Goal: Task Accomplishment & Management: Manage account settings

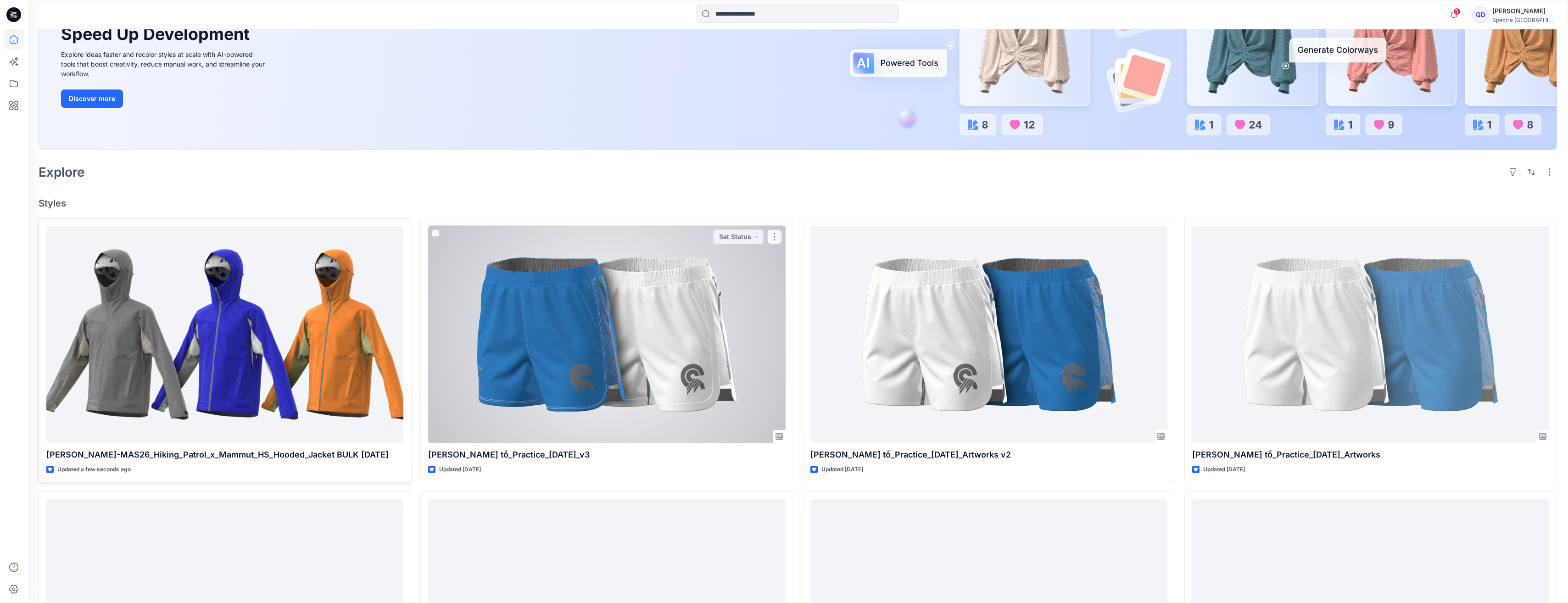
scroll to position [138, 0]
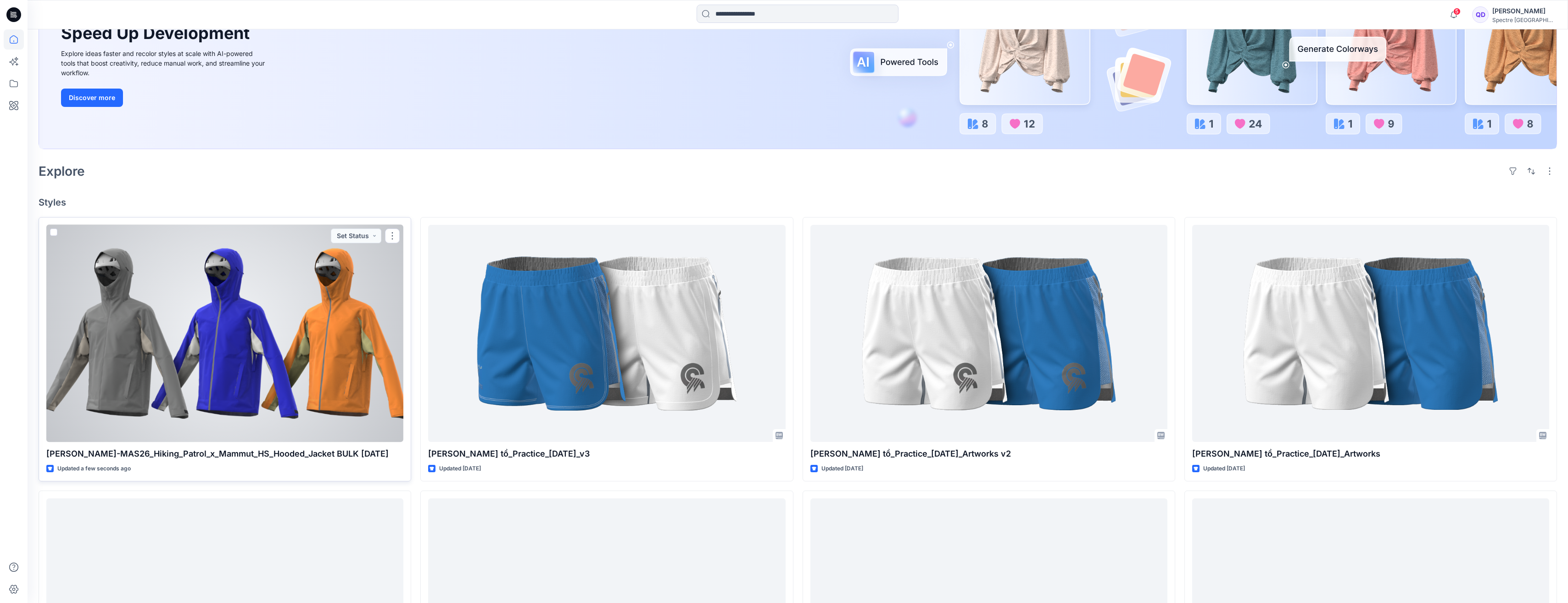
click at [307, 312] on div at bounding box center [225, 333] width 357 height 218
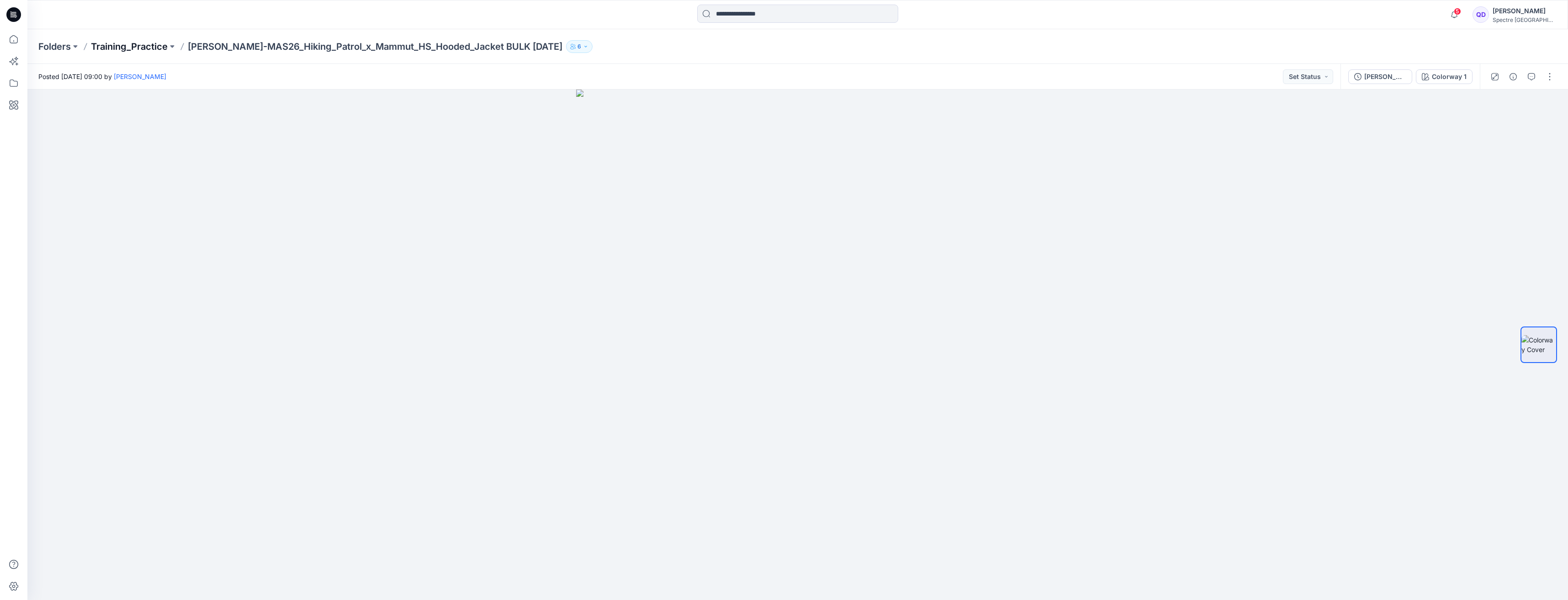
click at [144, 47] on p "Training_Practice" at bounding box center [129, 46] width 76 height 13
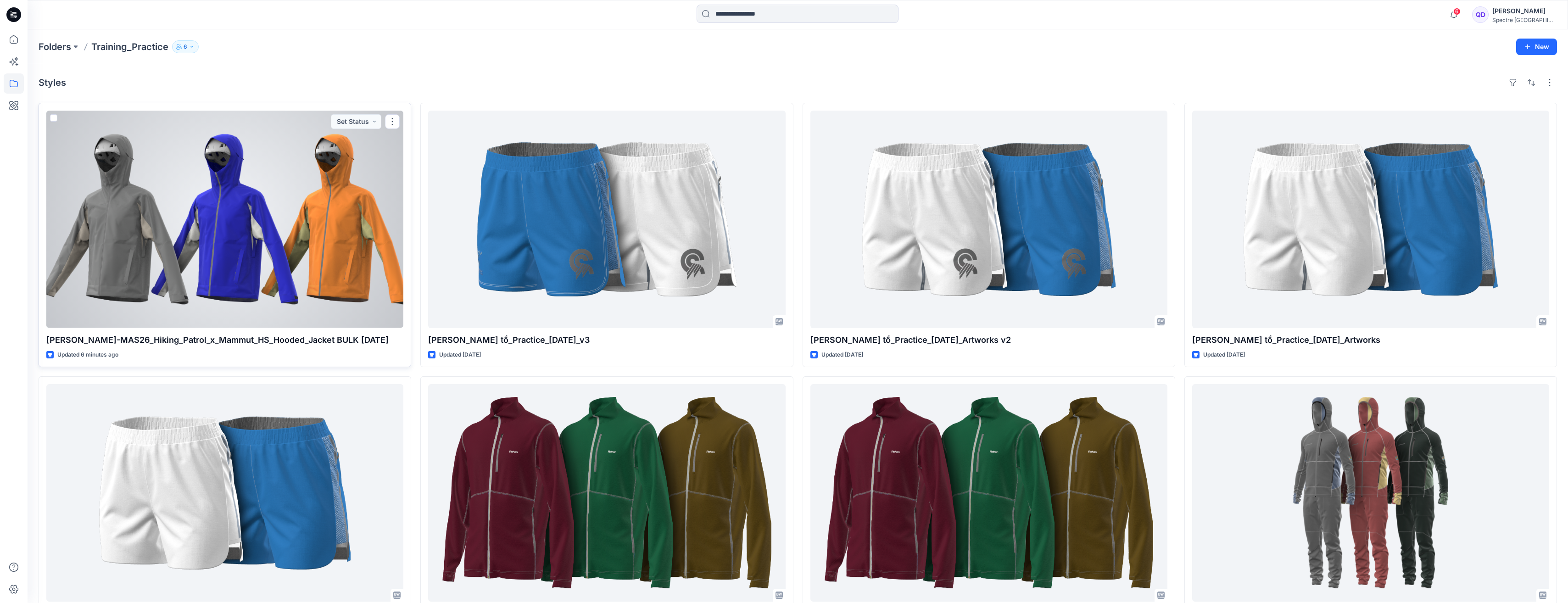
click at [307, 210] on div at bounding box center [225, 219] width 357 height 218
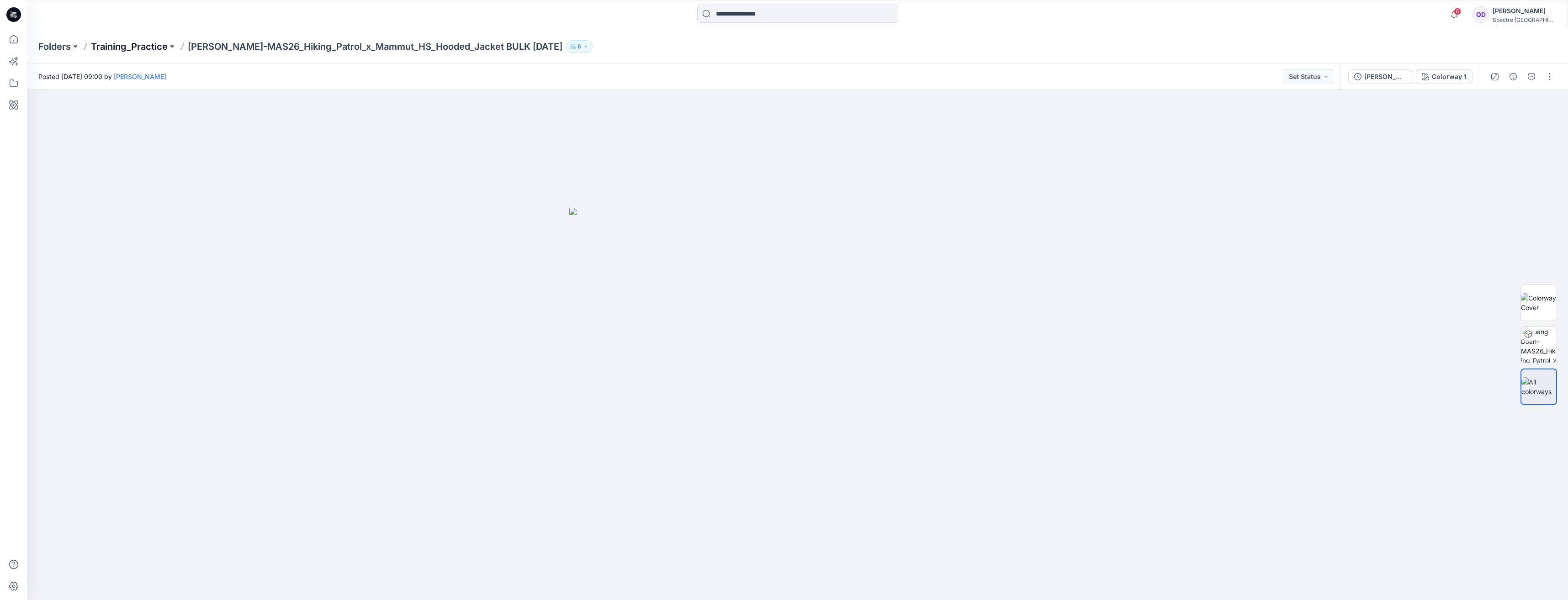
click at [133, 44] on p "Training_Practice" at bounding box center [129, 46] width 76 height 13
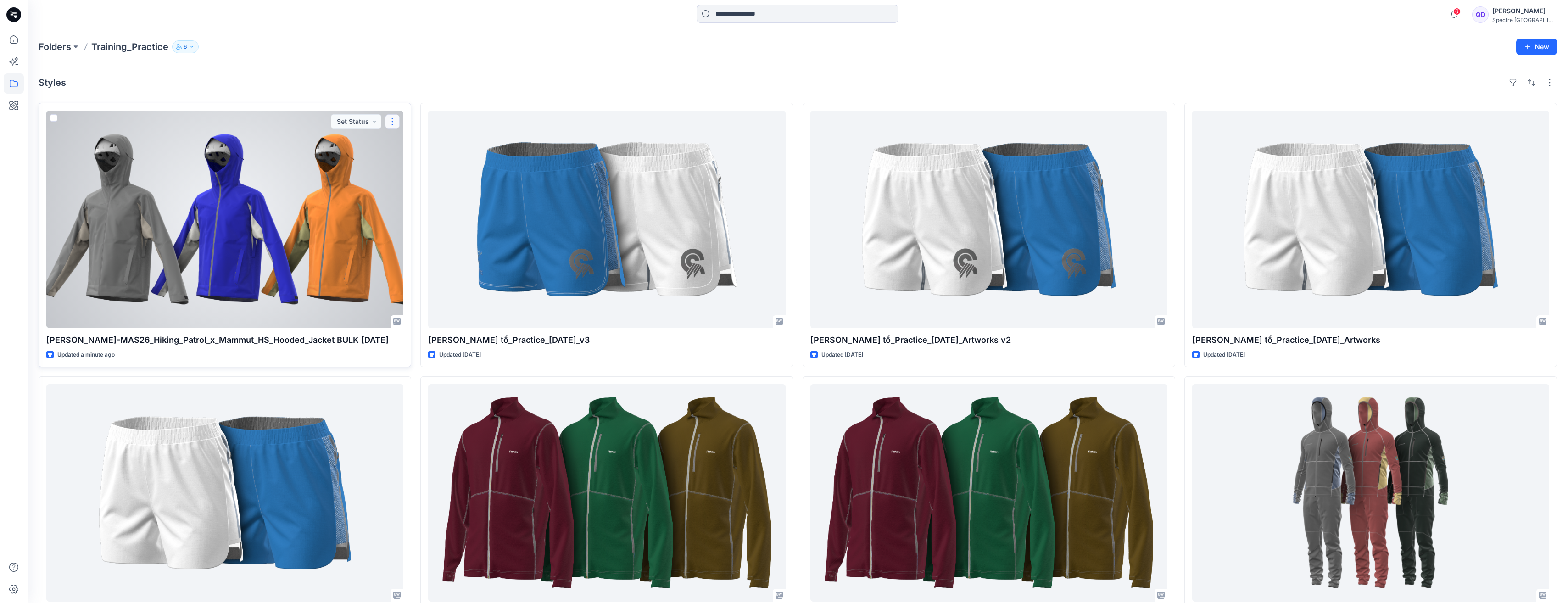
click at [389, 120] on button "button" at bounding box center [392, 121] width 15 height 15
click at [396, 141] on icon "button" at bounding box center [396, 143] width 7 height 7
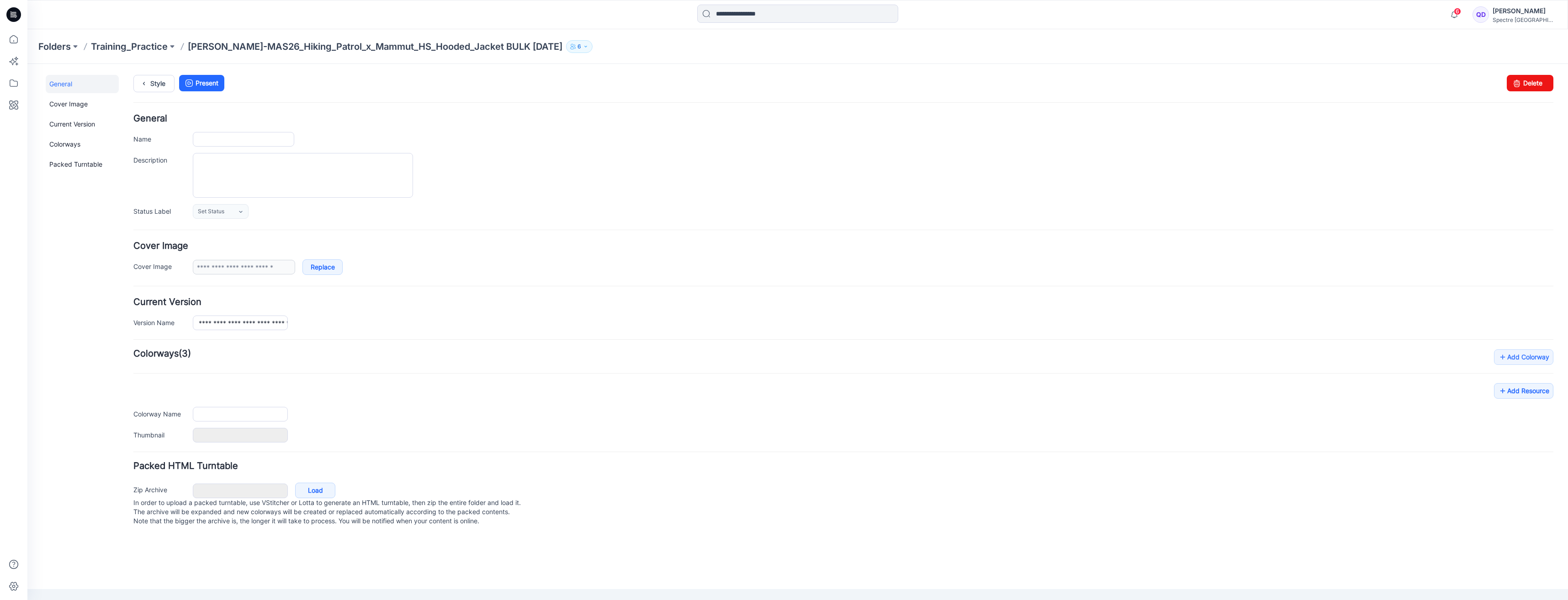
type input "**********"
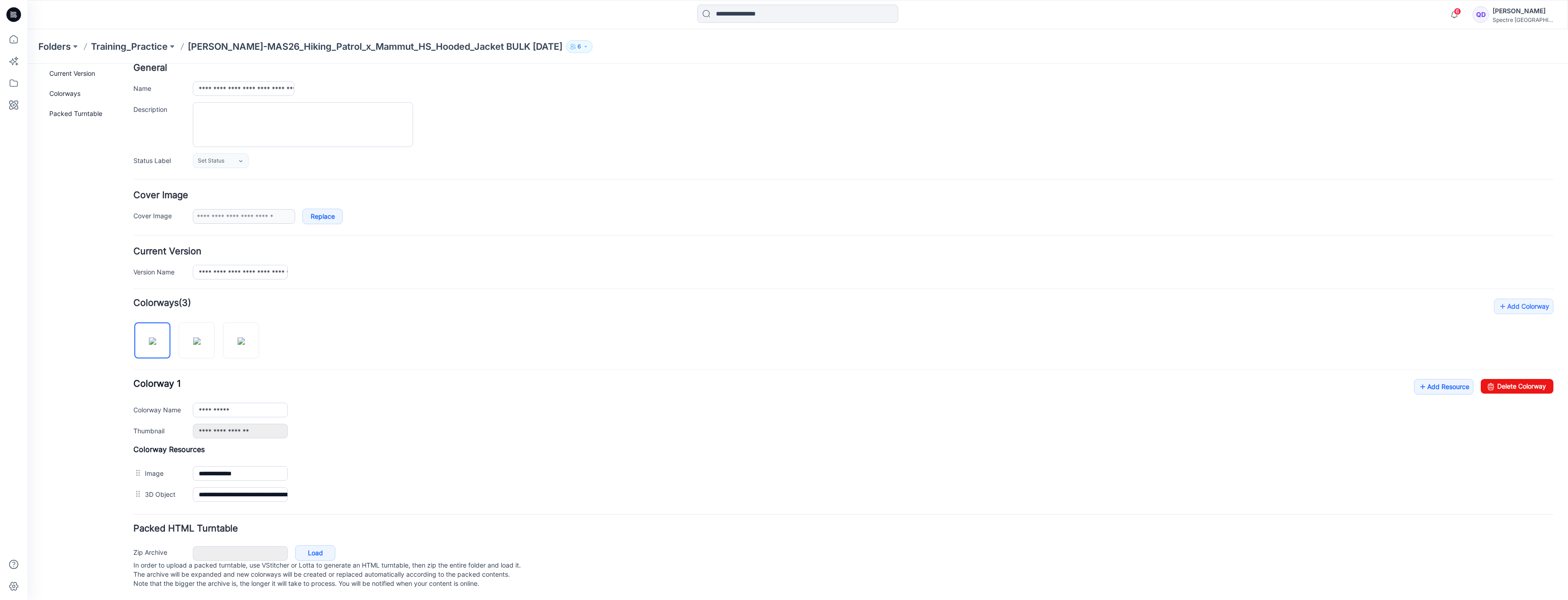
scroll to position [60, 0]
click at [1427, 379] on link "Add Resource" at bounding box center [1443, 386] width 59 height 15
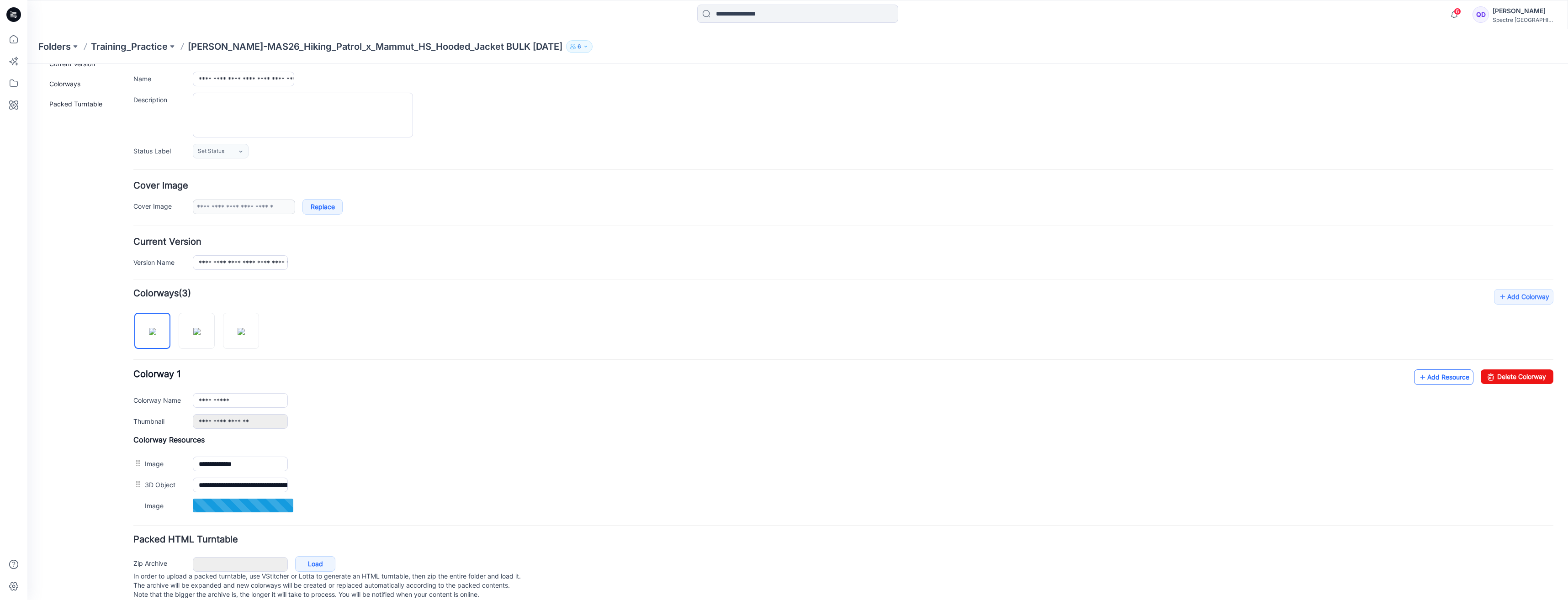
click at [1426, 379] on link "Add Resource" at bounding box center [1443, 377] width 59 height 15
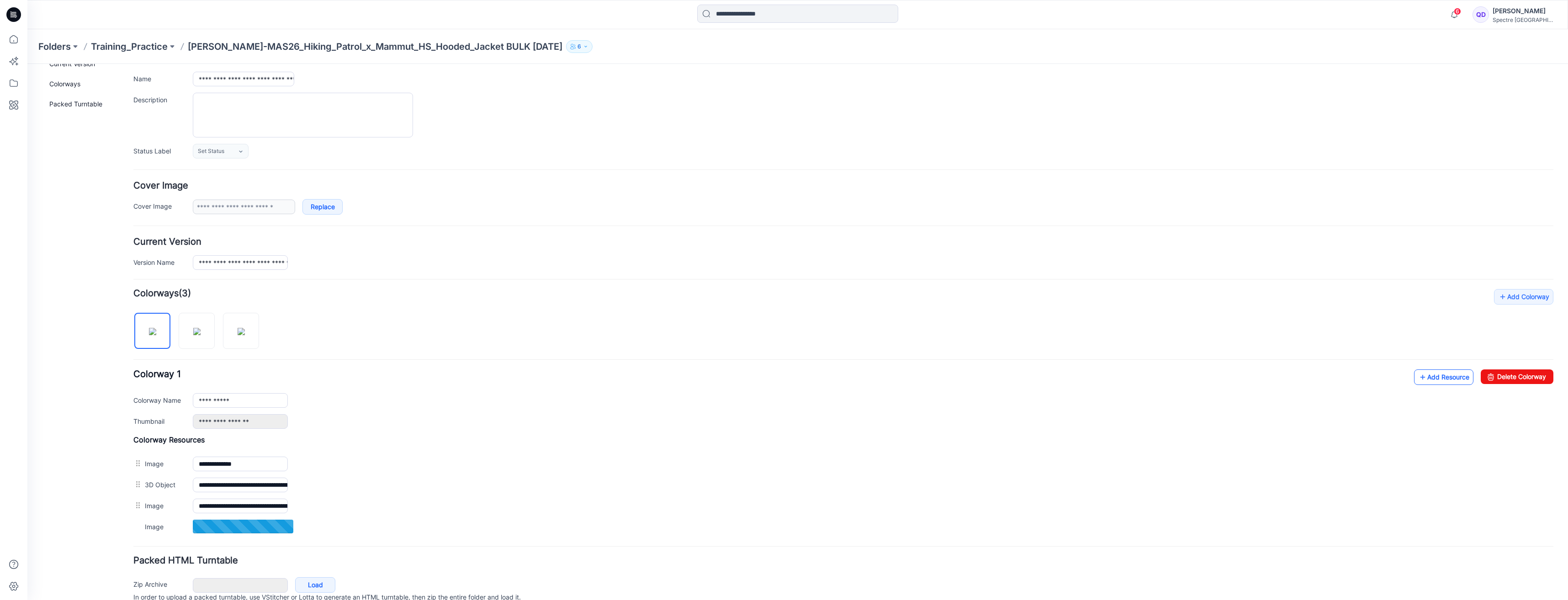
click at [1419, 378] on link "Add Resource" at bounding box center [1443, 377] width 59 height 15
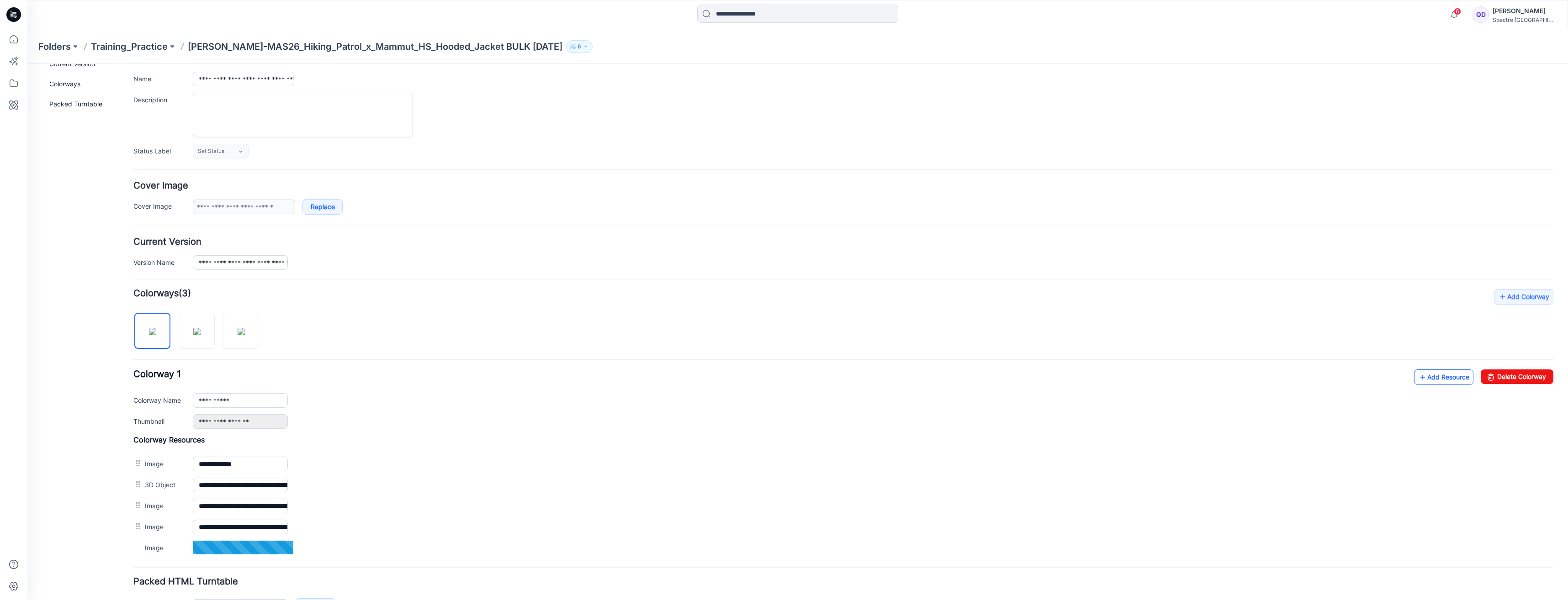
click at [1432, 379] on link "Add Resource" at bounding box center [1443, 377] width 59 height 15
click at [200, 332] on img at bounding box center [197, 332] width 7 height 7
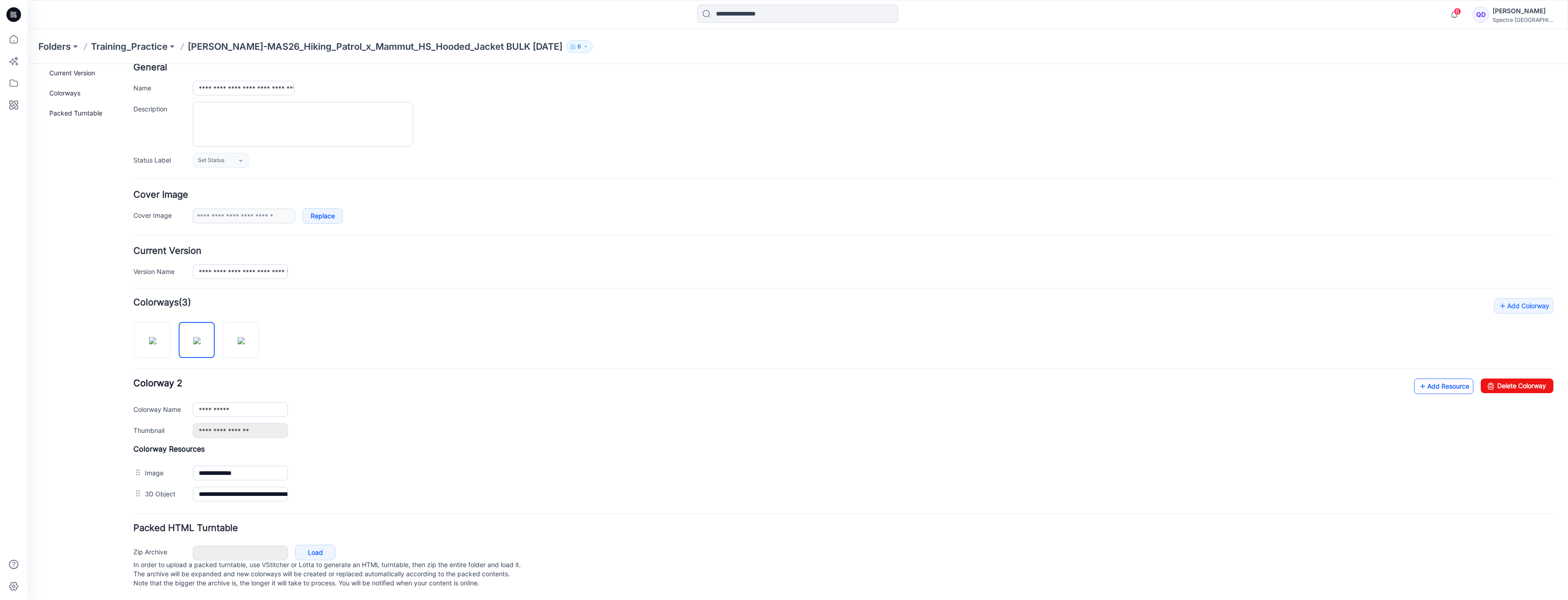
click at [1437, 379] on link "Add Resource" at bounding box center [1443, 386] width 59 height 15
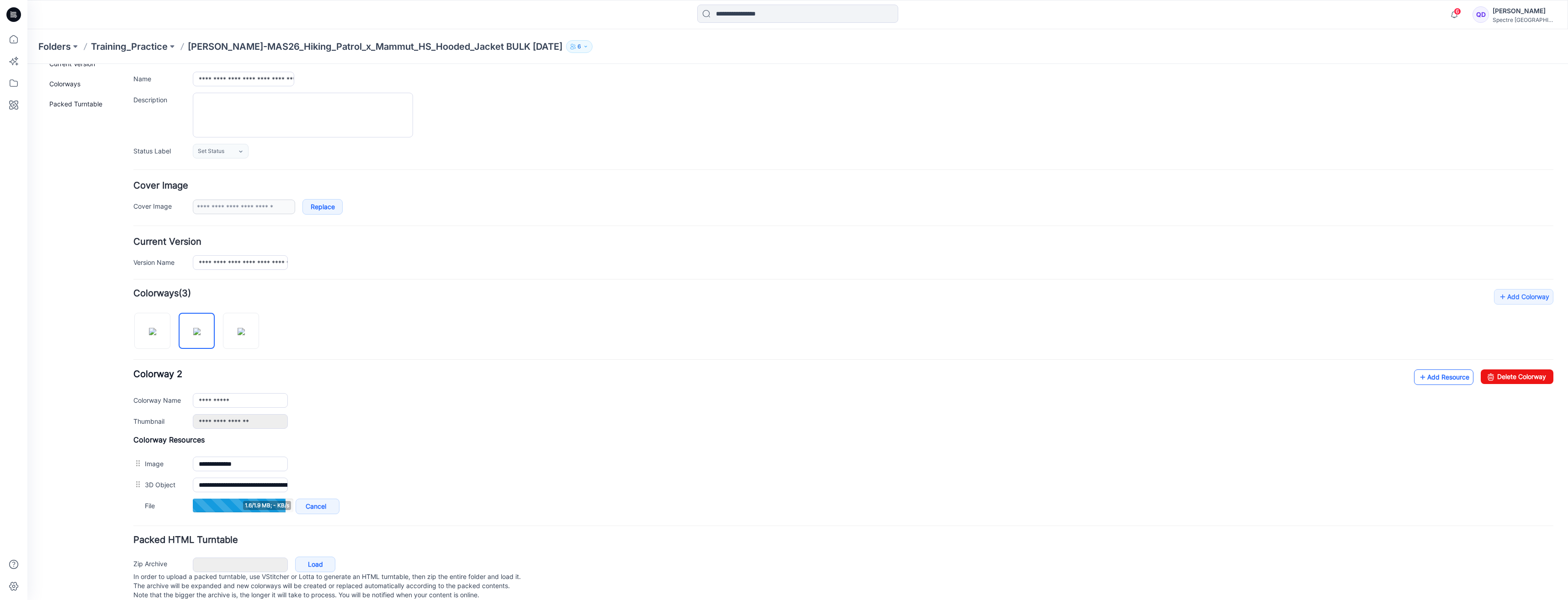
click at [1426, 379] on link "Add Resource" at bounding box center [1443, 377] width 59 height 15
click at [1430, 380] on link "Add Resource" at bounding box center [1443, 377] width 59 height 15
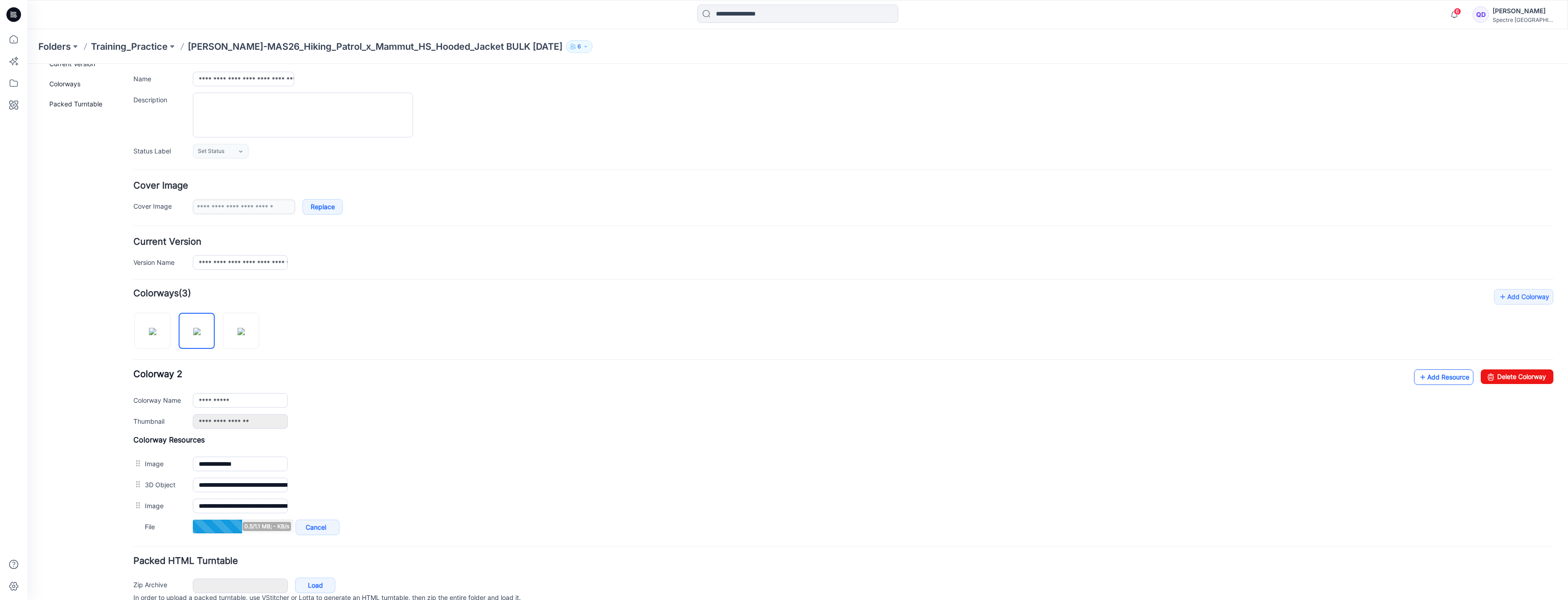
click at [1419, 377] on icon at bounding box center [1422, 377] width 9 height 15
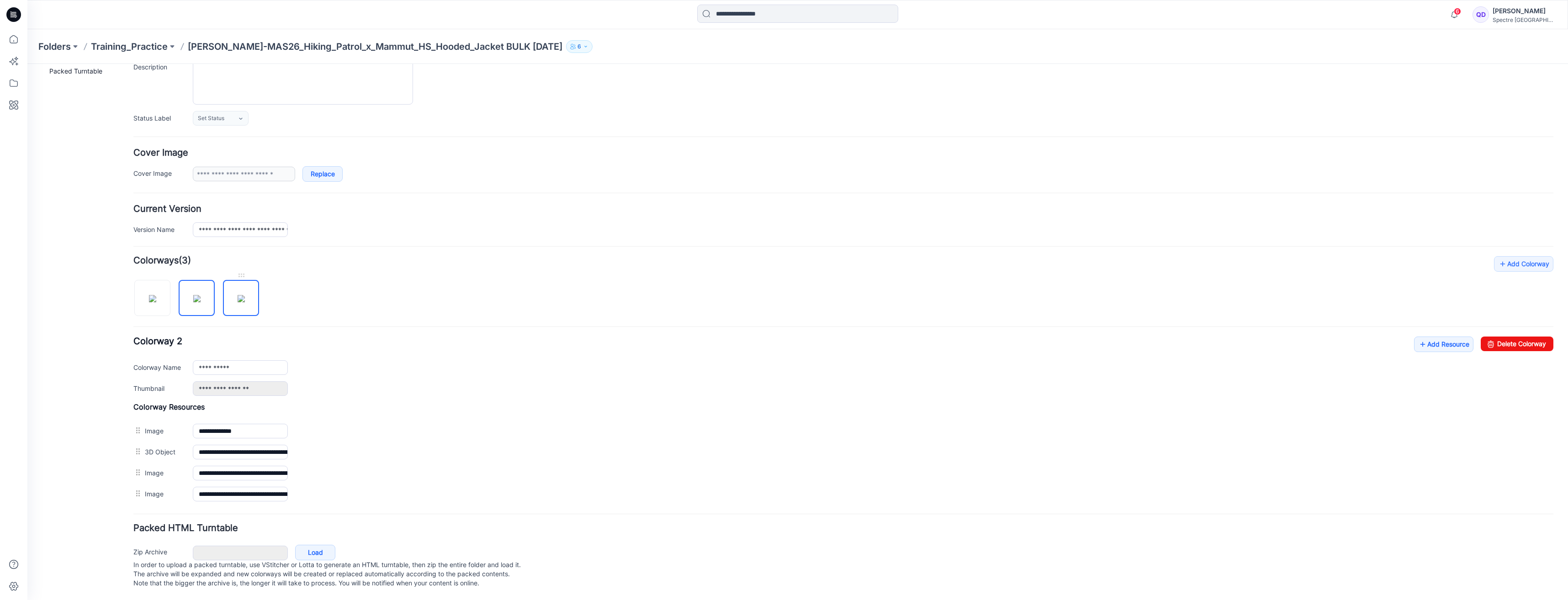
click at [238, 295] on img at bounding box center [241, 298] width 7 height 7
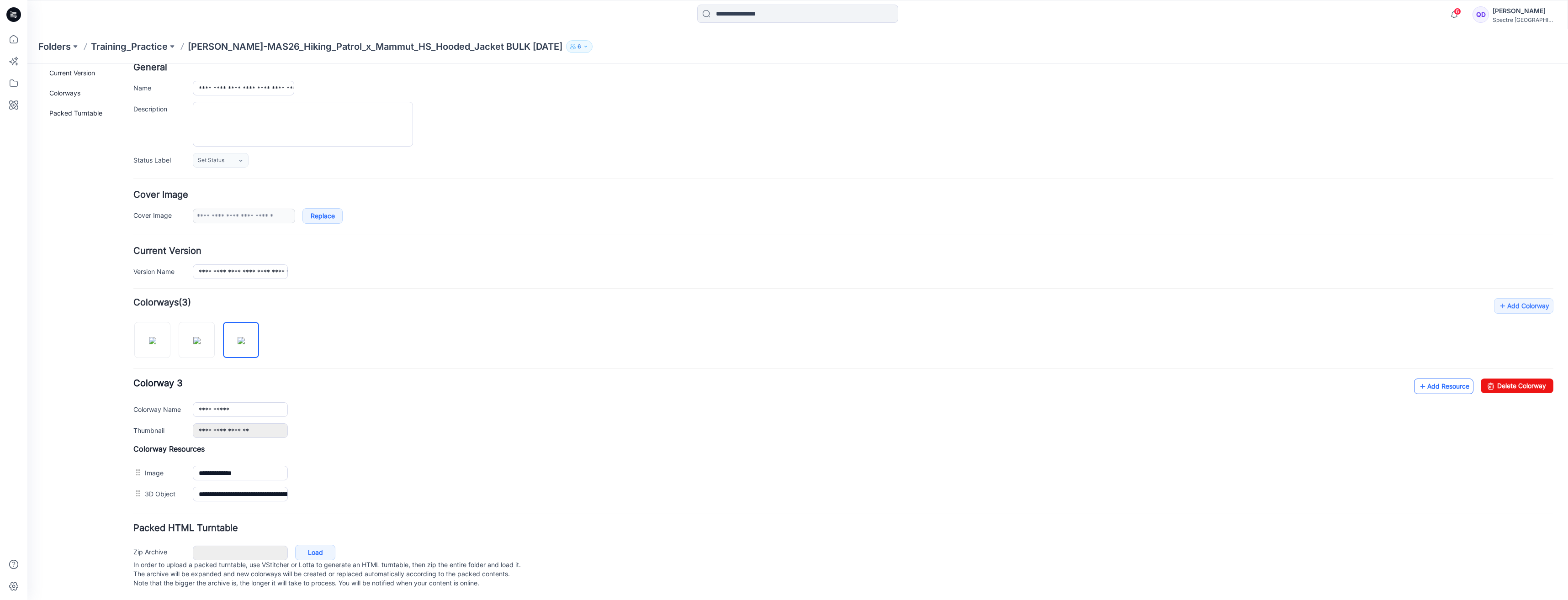
click at [1442, 379] on link "Add Resource" at bounding box center [1443, 386] width 59 height 15
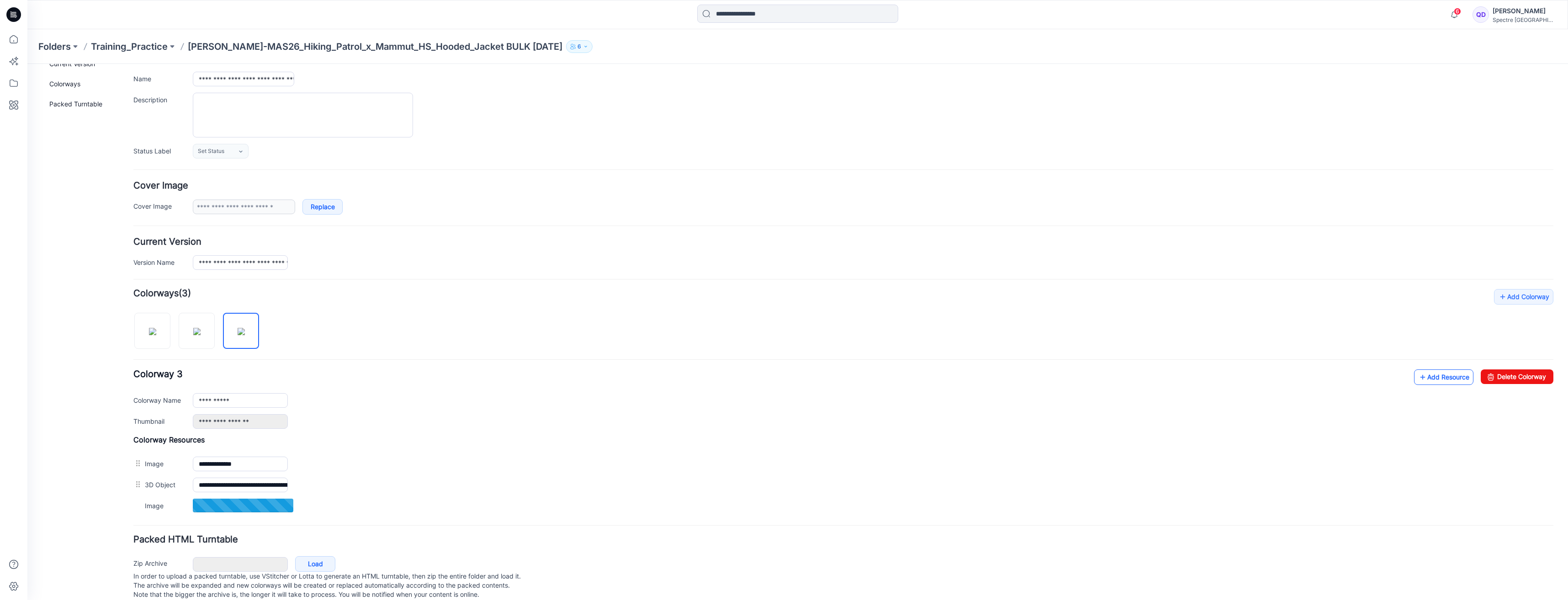
click at [1432, 378] on link "Add Resource" at bounding box center [1443, 377] width 59 height 15
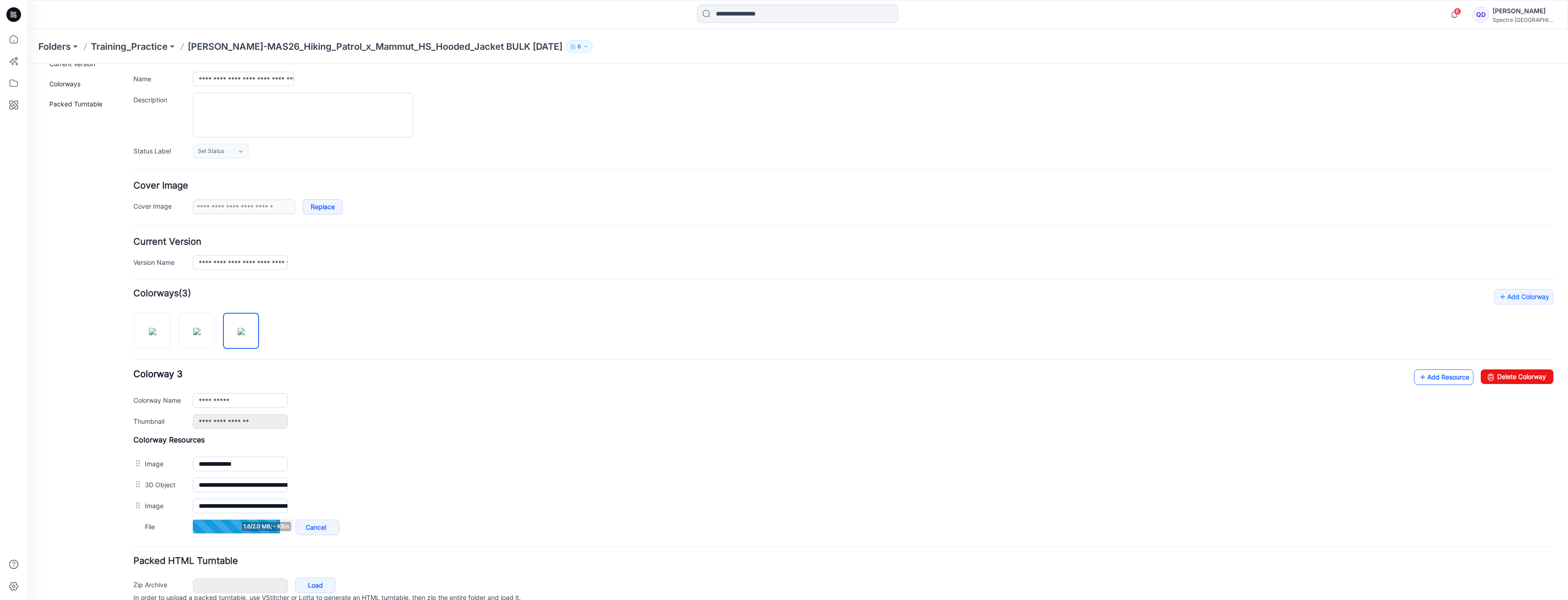
click at [1444, 378] on link "Add Resource" at bounding box center [1443, 377] width 59 height 15
click at [1456, 376] on link "Add Resource" at bounding box center [1443, 377] width 59 height 15
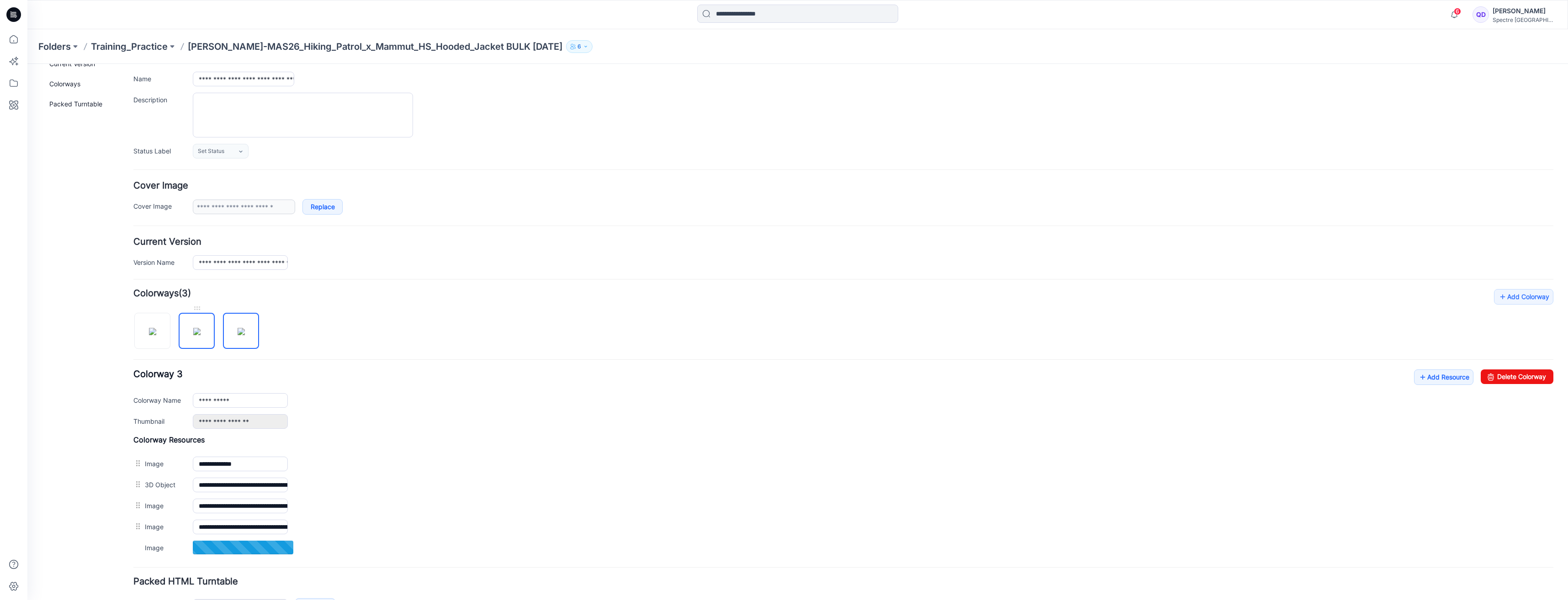
click at [197, 332] on img at bounding box center [197, 332] width 7 height 7
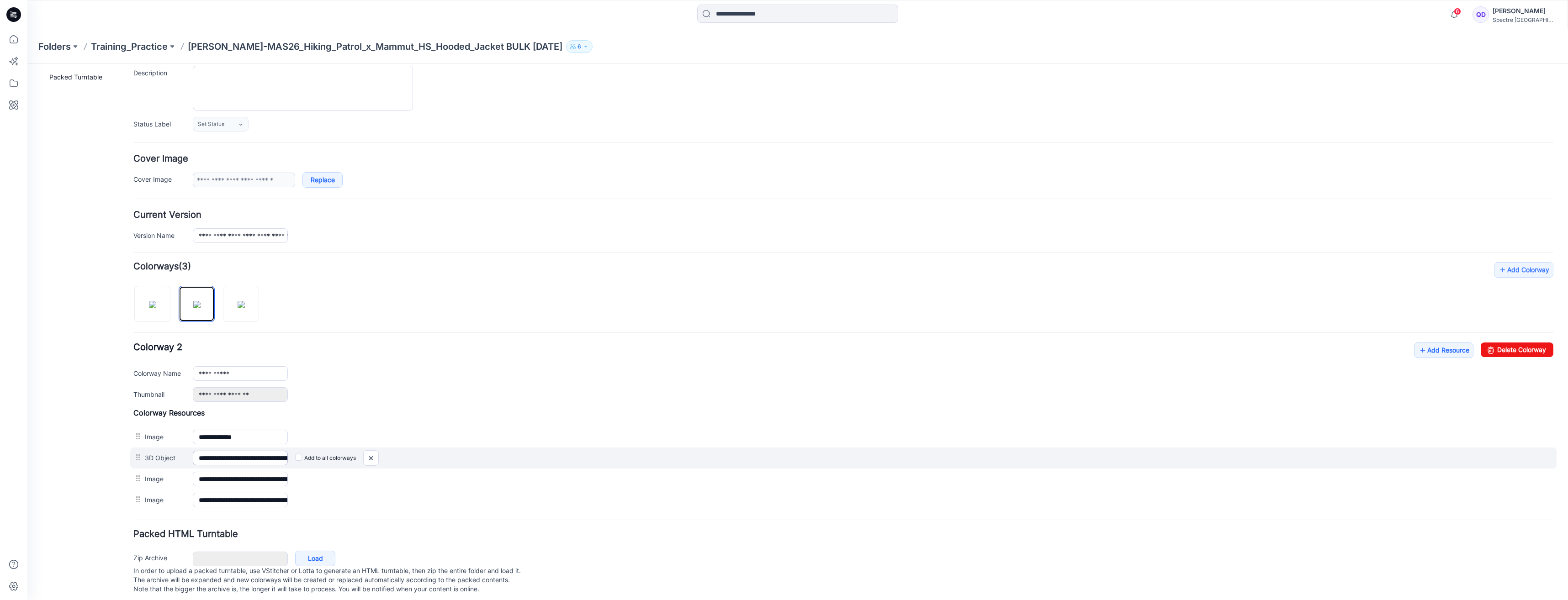
scroll to position [102, 0]
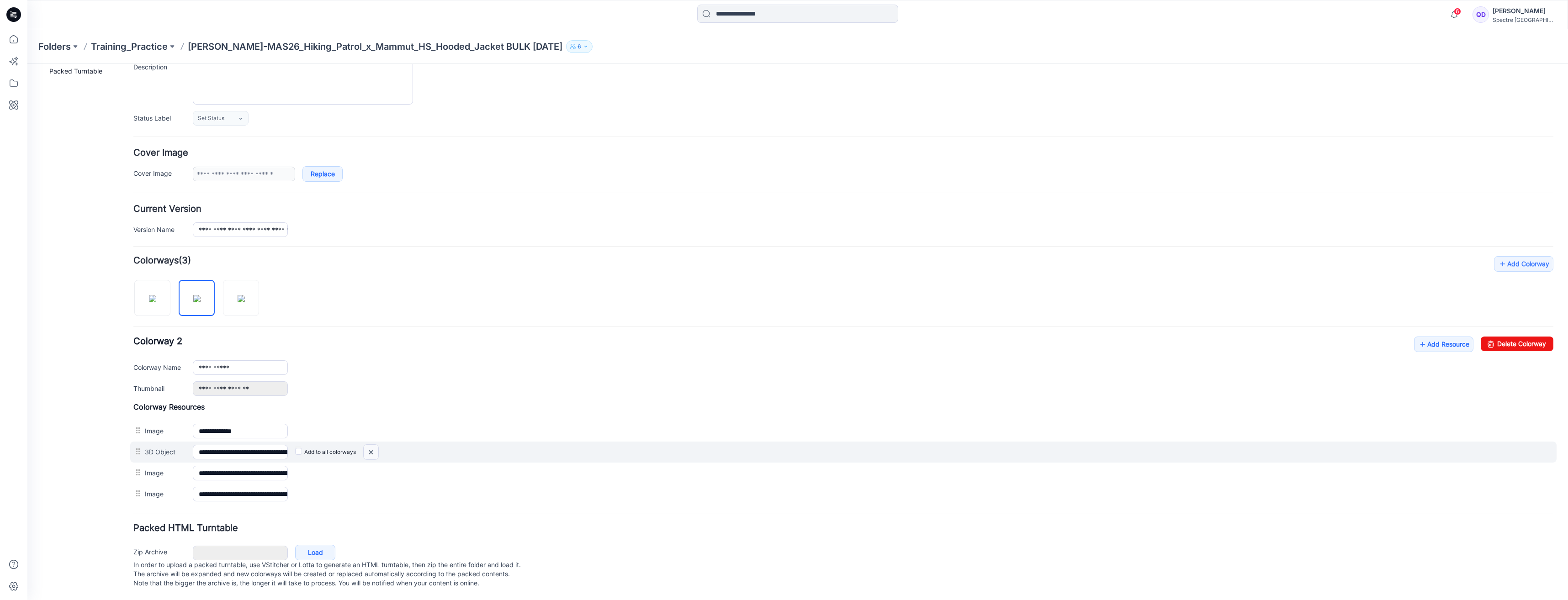
click at [373, 446] on img at bounding box center [371, 452] width 15 height 15
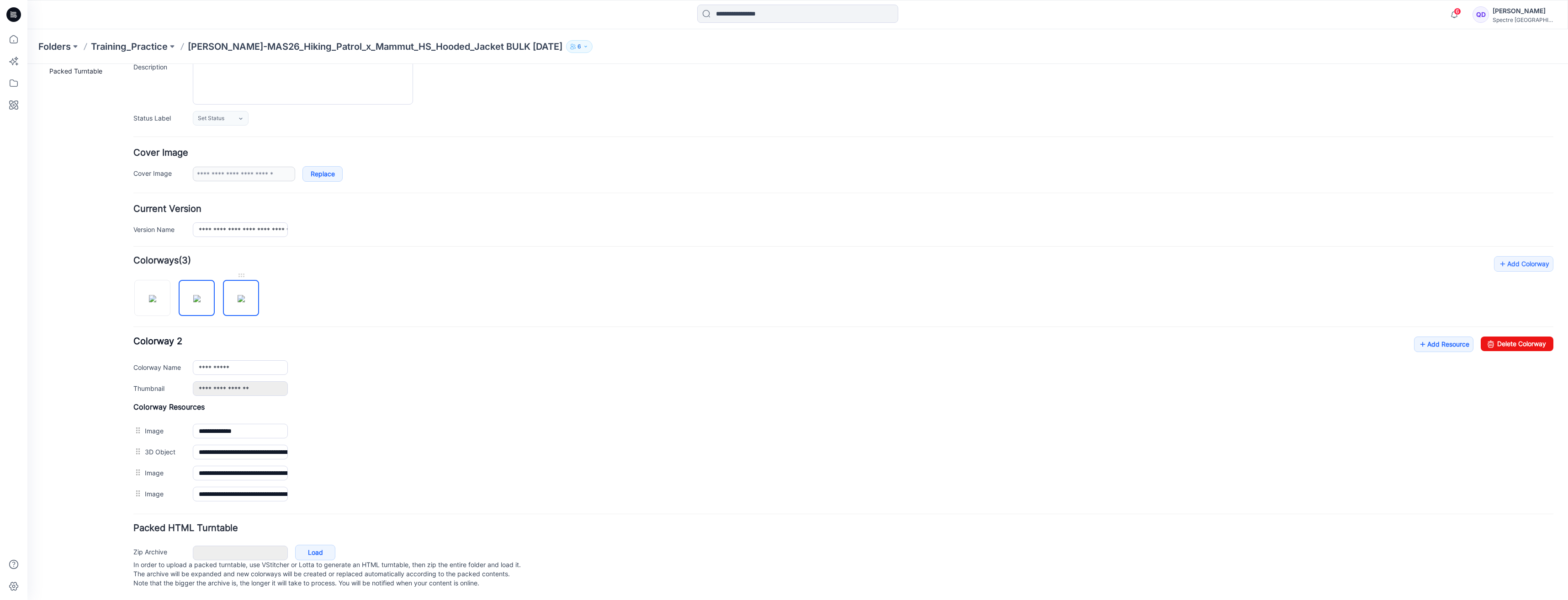
click at [237, 295] on img at bounding box center [241, 298] width 7 height 7
type input "**********"
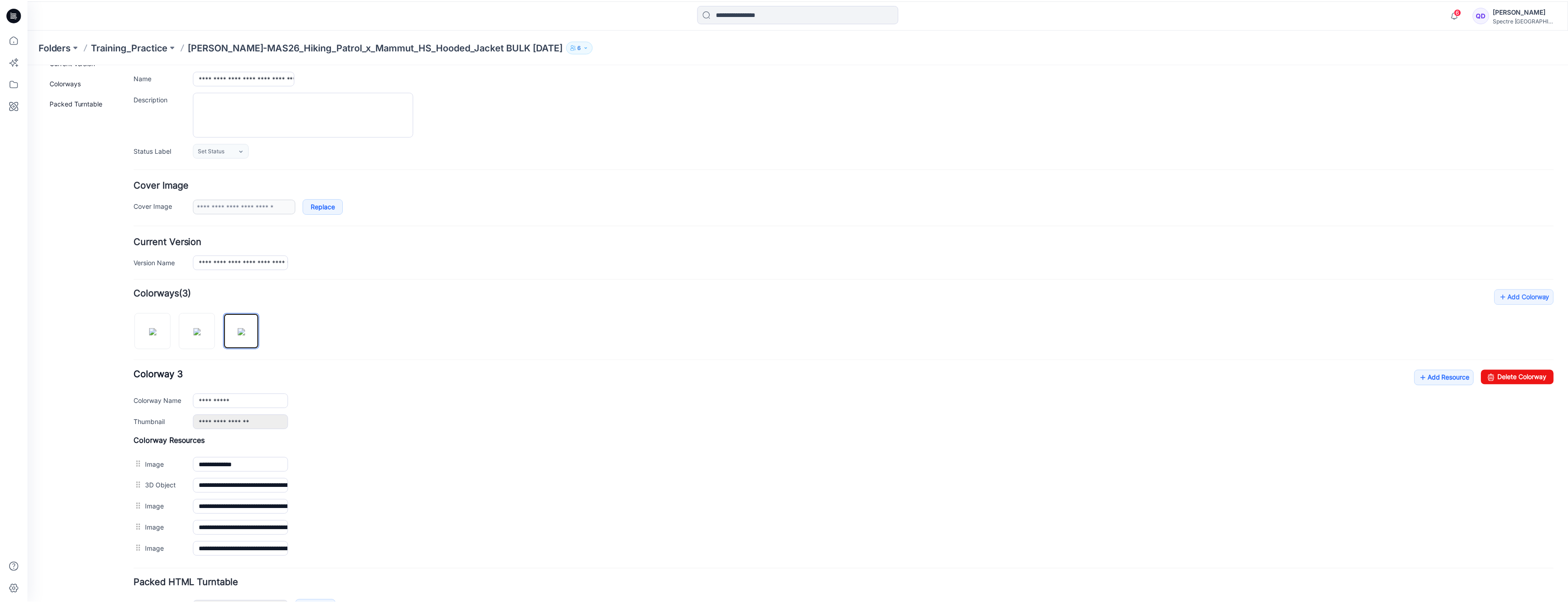
scroll to position [124, 0]
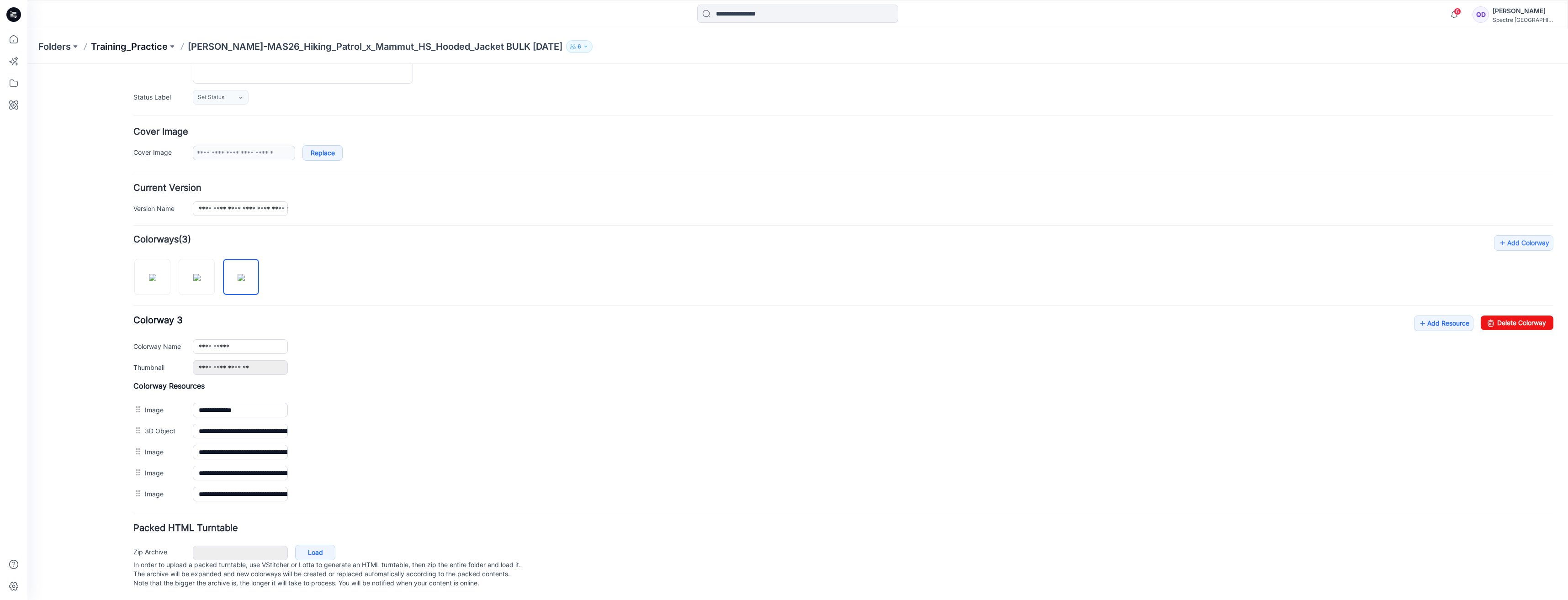
click at [149, 43] on p "Training_Practice" at bounding box center [129, 46] width 76 height 13
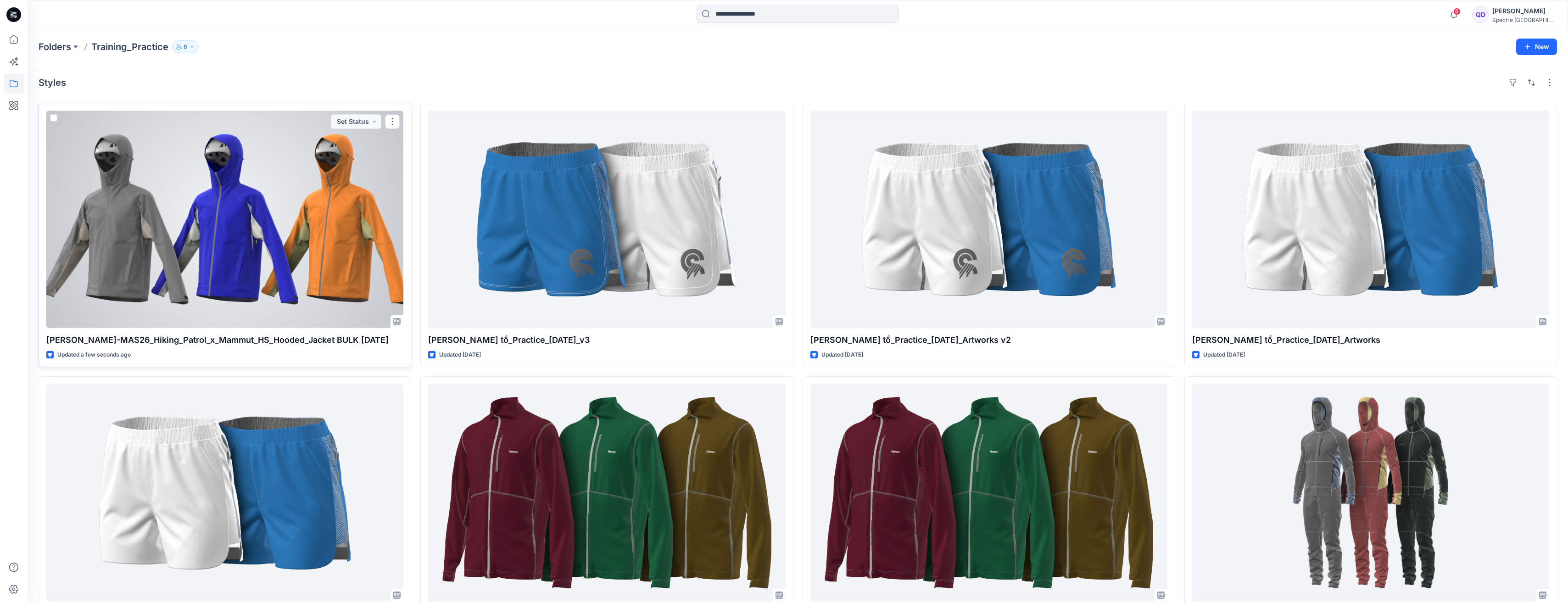
click at [237, 151] on div at bounding box center [225, 219] width 357 height 218
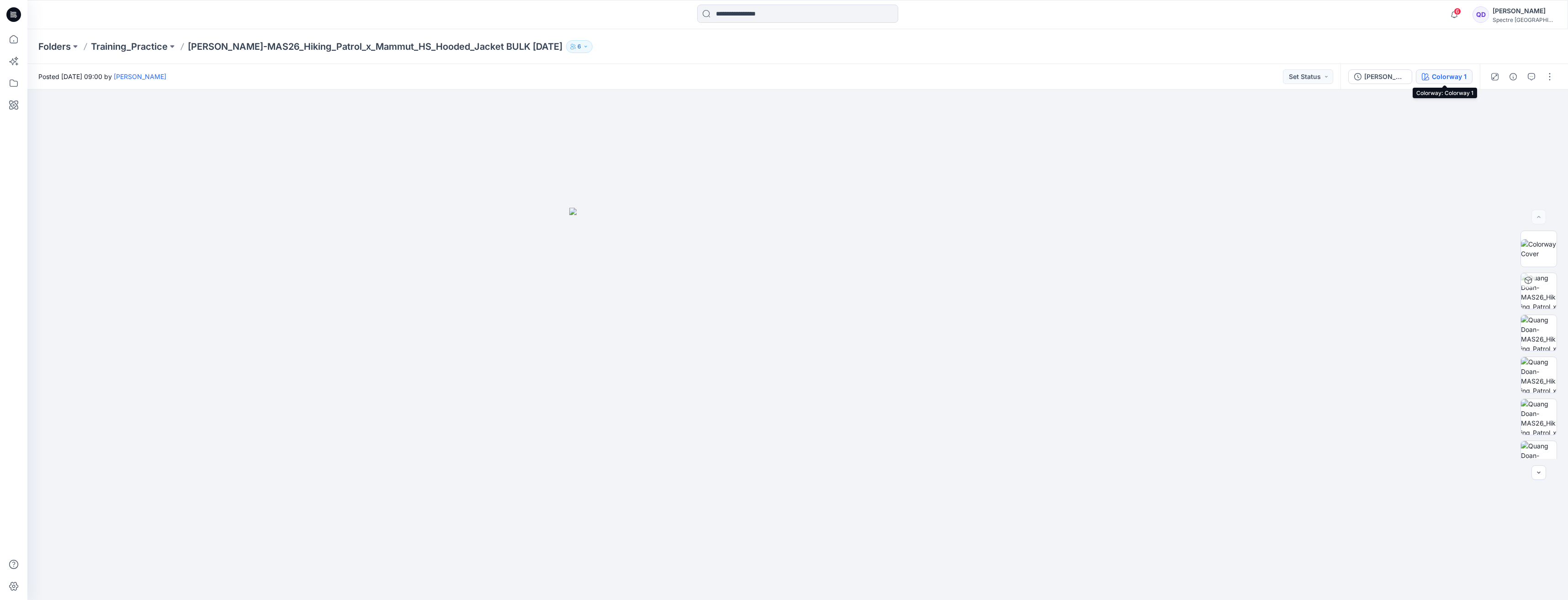
click at [1444, 75] on div "Colorway 1" at bounding box center [1449, 76] width 35 height 10
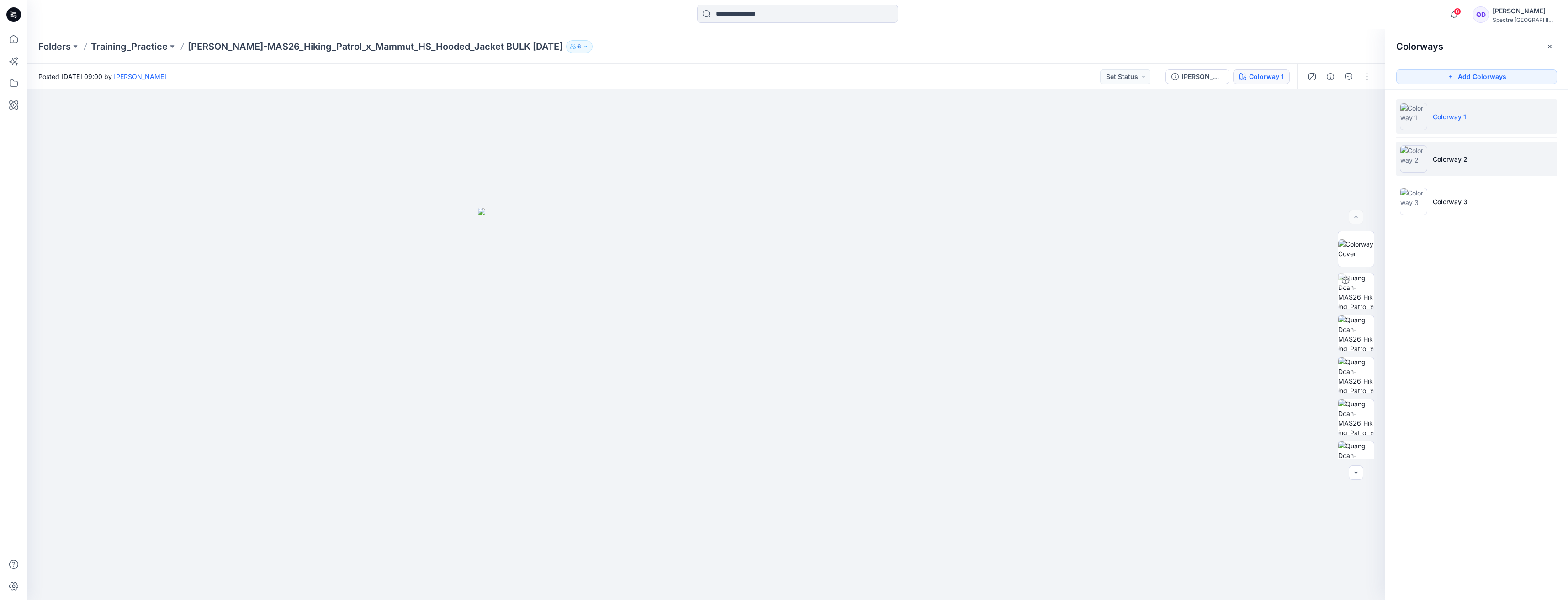
click at [1445, 157] on p "Colorway 2" at bounding box center [1450, 159] width 35 height 10
click at [1446, 203] on p "Colorway 3" at bounding box center [1450, 202] width 35 height 10
click at [1453, 115] on p "Colorway 1" at bounding box center [1450, 117] width 33 height 10
click at [1458, 153] on li "Colorway 2" at bounding box center [1476, 159] width 161 height 35
click at [109, 42] on p "Training_Practice" at bounding box center [129, 46] width 76 height 13
